Goal: Task Accomplishment & Management: Manage account settings

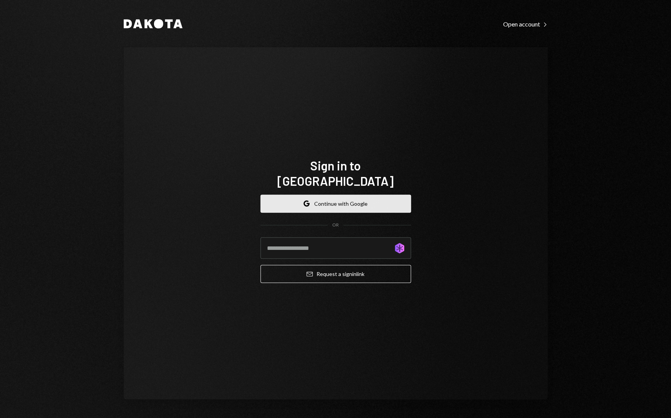
click at [348, 195] on button "Google Continue with Google" at bounding box center [335, 204] width 150 height 18
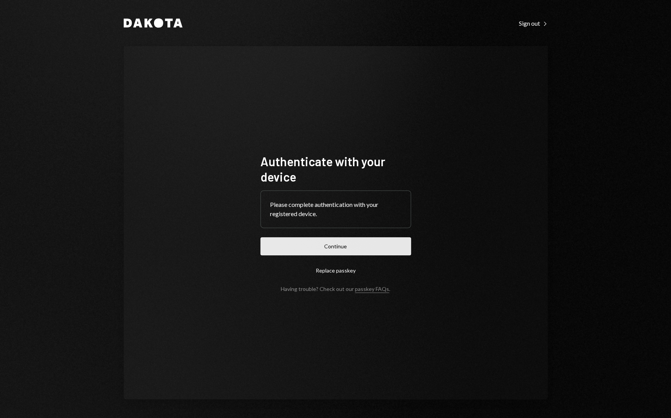
click at [312, 246] on button "Continue" at bounding box center [335, 246] width 150 height 18
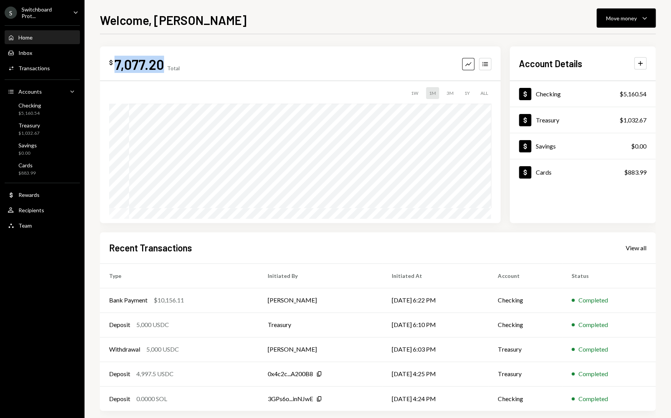
drag, startPoint x: 116, startPoint y: 66, endPoint x: 162, endPoint y: 69, distance: 45.5
click at [162, 69] on div "7,077.20" at bounding box center [139, 64] width 50 height 17
copy div "7,077.20"
click at [33, 62] on div "Activities Transactions" at bounding box center [42, 68] width 69 height 13
